Goal: Information Seeking & Learning: Understand process/instructions

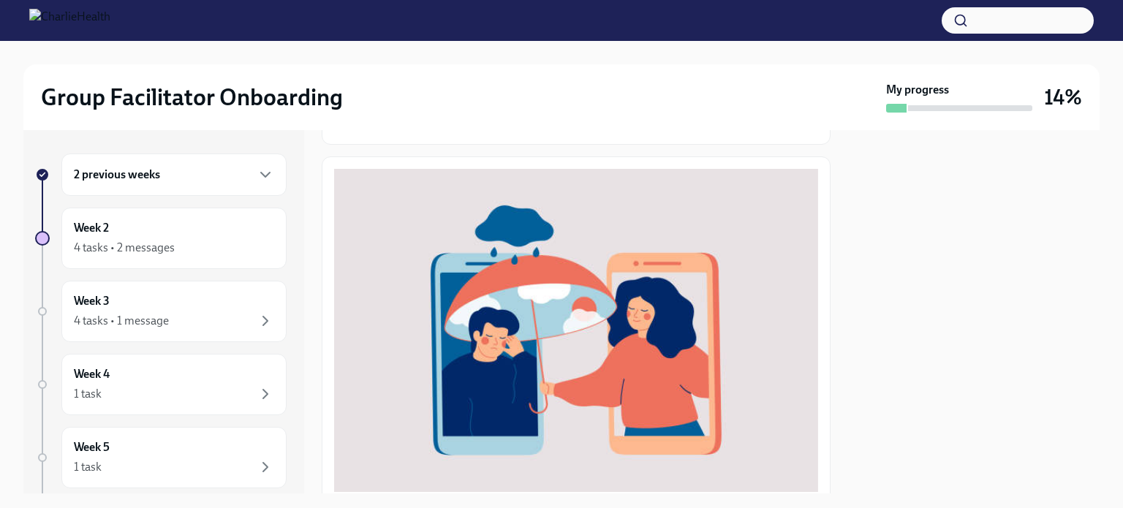
scroll to position [87, 0]
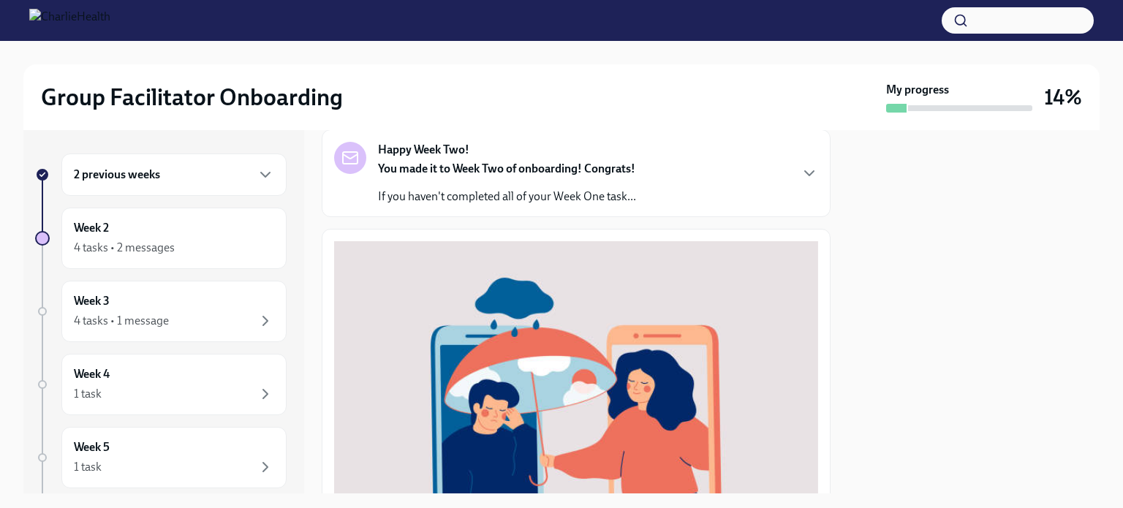
click at [495, 216] on div "Happy Week Two! You made it to Week Two of onboarding! Congrats! If you haven't…" at bounding box center [576, 173] width 509 height 88
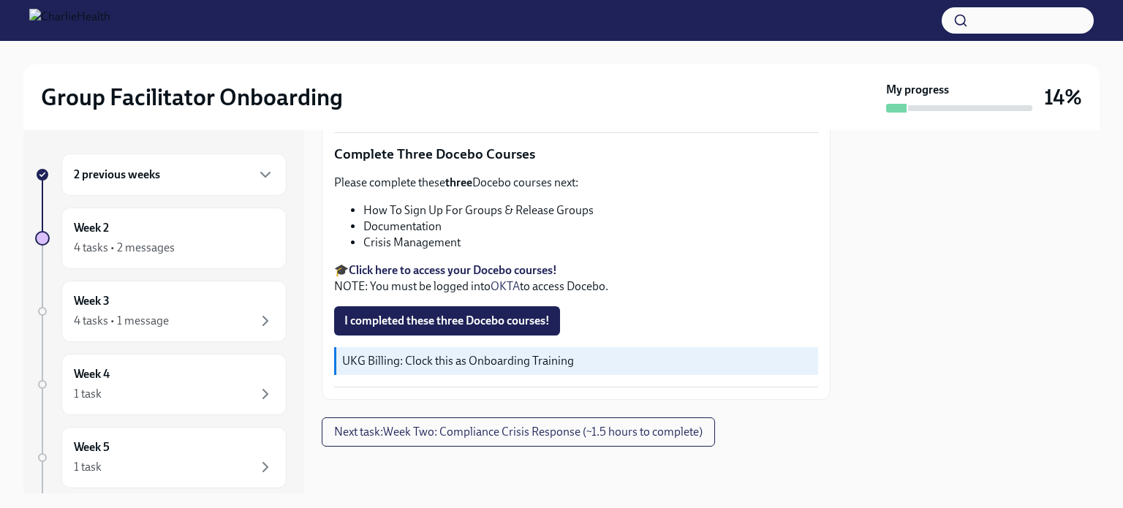
scroll to position [862, 0]
click at [197, 246] on div "4 tasks • 2 messages" at bounding box center [174, 248] width 200 height 18
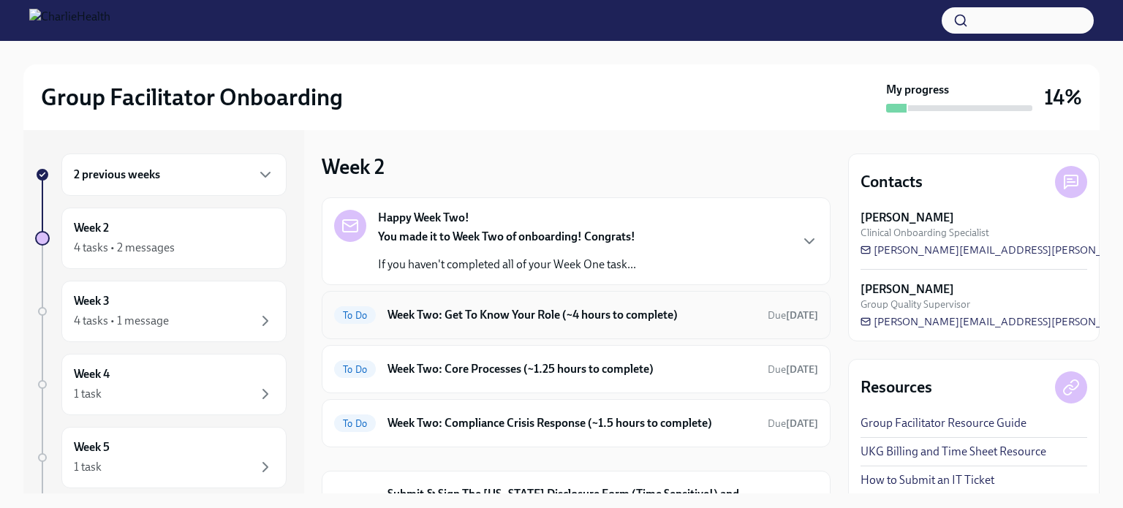
click at [455, 322] on h6 "Week Two: Get To Know Your Role (~4 hours to complete)" at bounding box center [571, 315] width 368 height 16
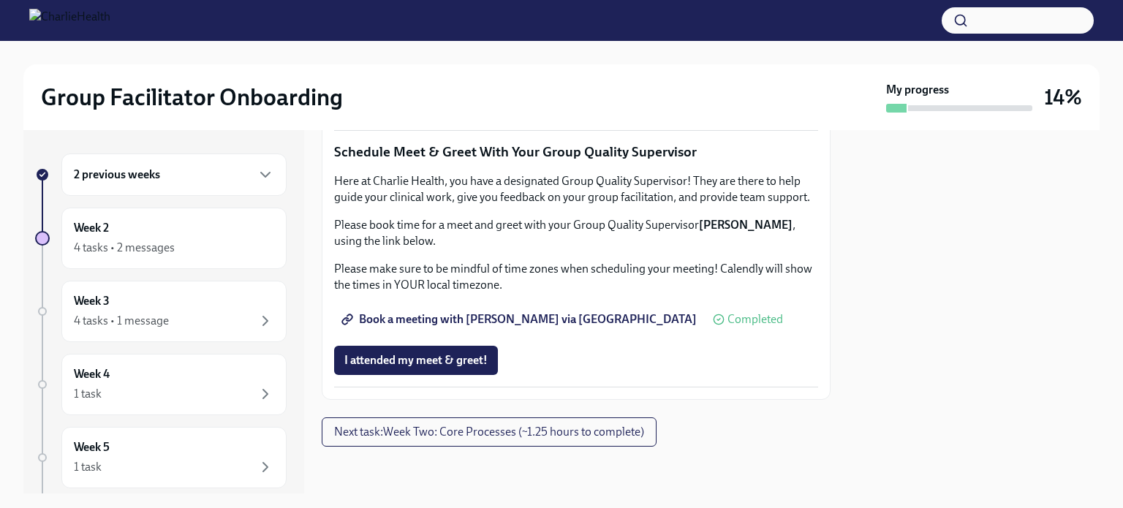
scroll to position [1249, 0]
click at [440, 111] on span "I attended TWO group observation hours!" at bounding box center [449, 103] width 210 height 15
click at [534, 439] on span "Next task : Week Two: Core Processes (~1.25 hours to complete)" at bounding box center [489, 432] width 310 height 15
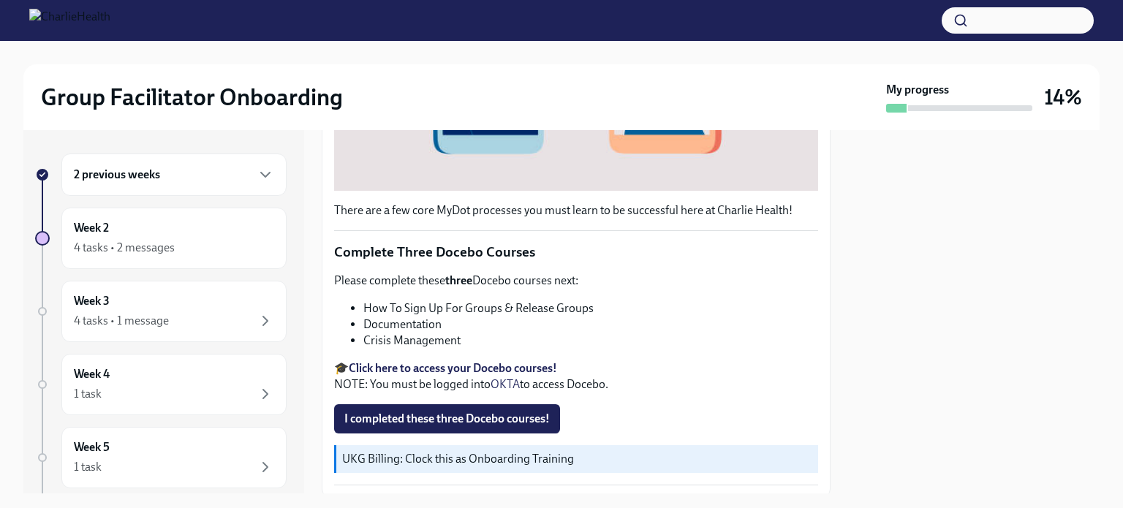
scroll to position [462, 0]
click at [492, 360] on strong "Click here to access your Docebo courses!" at bounding box center [453, 367] width 208 height 14
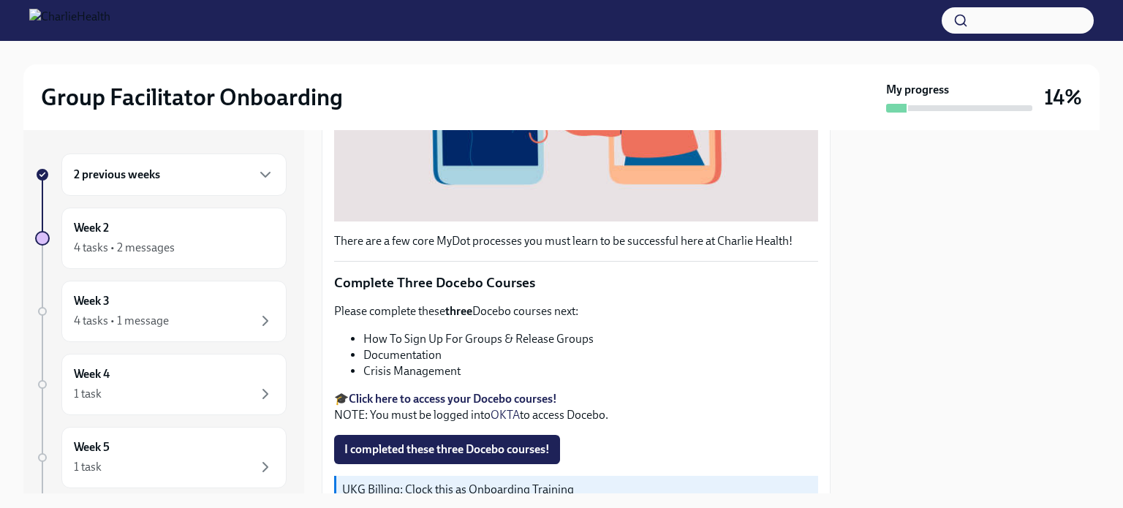
scroll to position [422, 0]
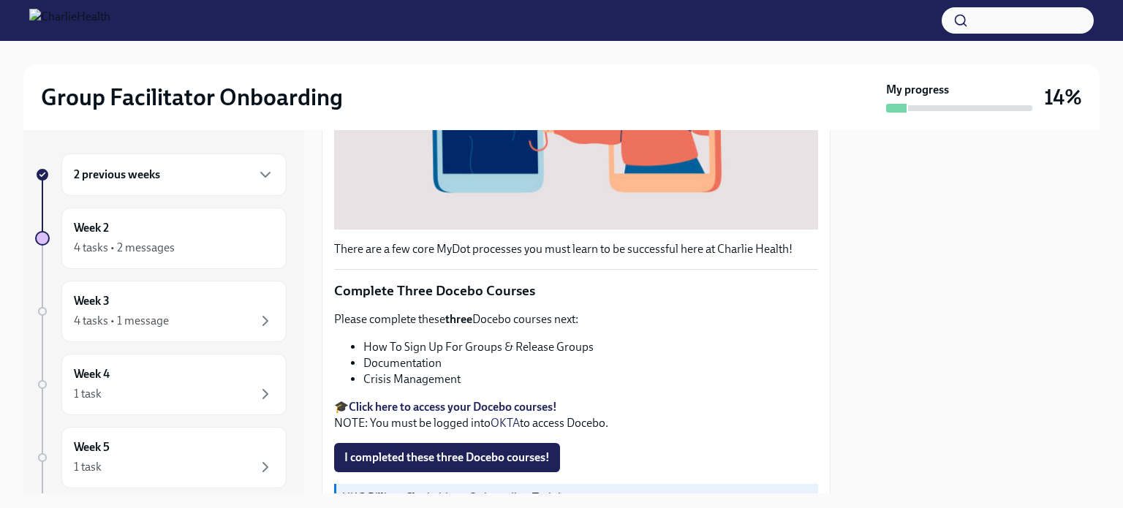
click at [402, 406] on strong "Click here to access your Docebo courses!" at bounding box center [453, 407] width 208 height 14
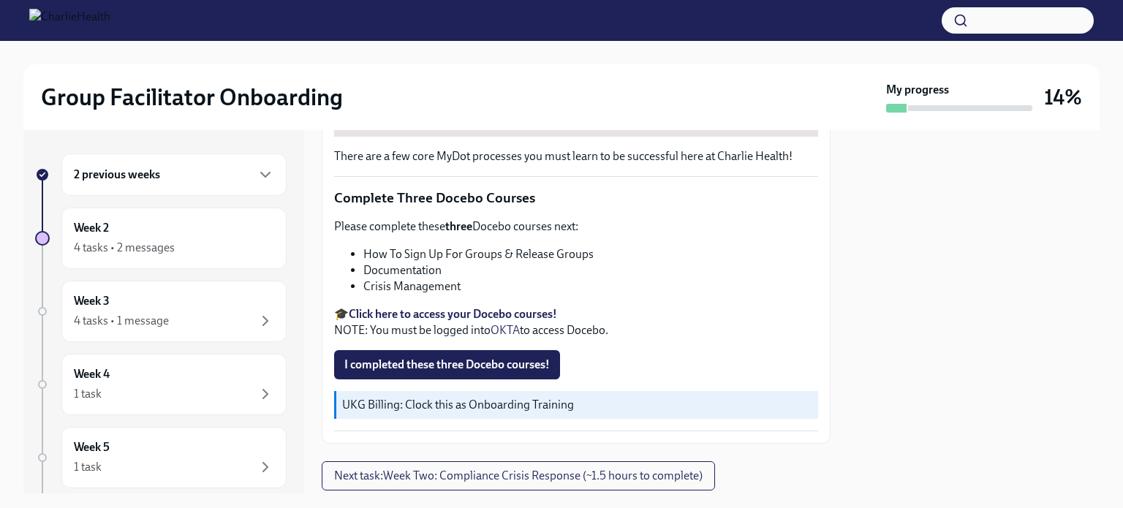
scroll to position [550, 0]
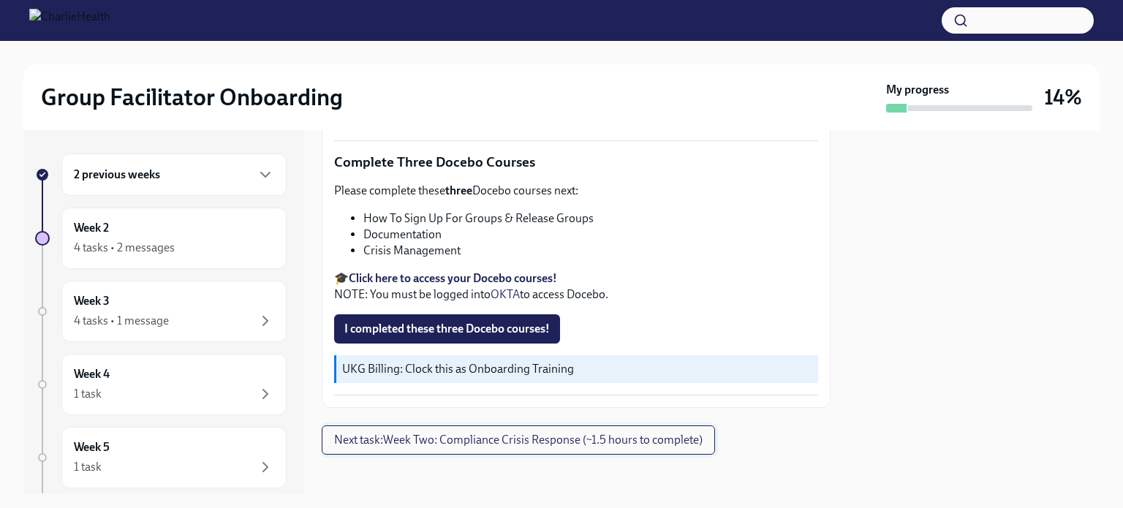
click at [522, 433] on span "Next task : Week Two: Compliance Crisis Response (~1.5 hours to complete)" at bounding box center [518, 440] width 368 height 15
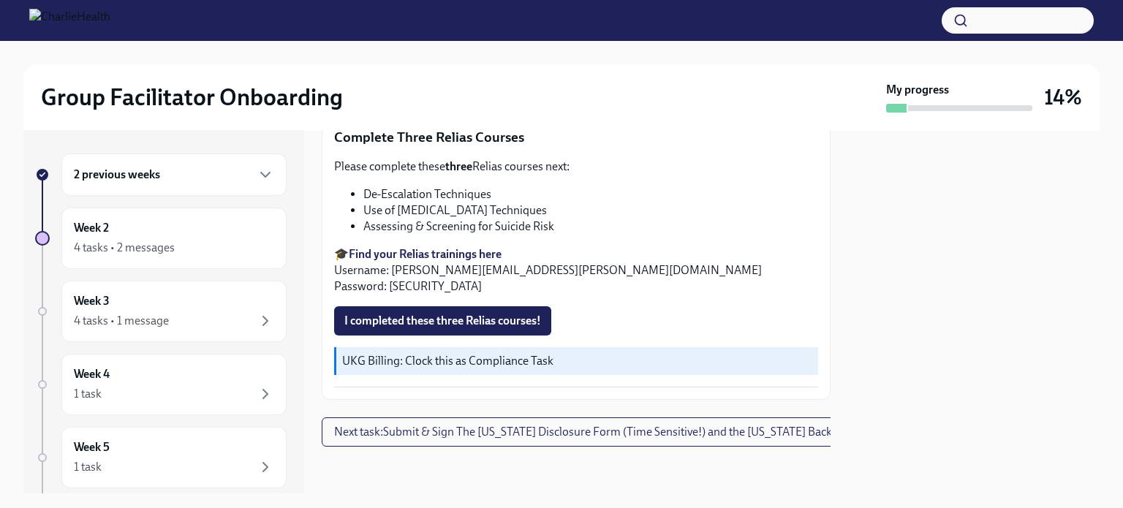
scroll to position [582, 0]
click at [446, 247] on strong "Find your Relias trainings here" at bounding box center [425, 254] width 153 height 14
